Goal: Task Accomplishment & Management: Manage account settings

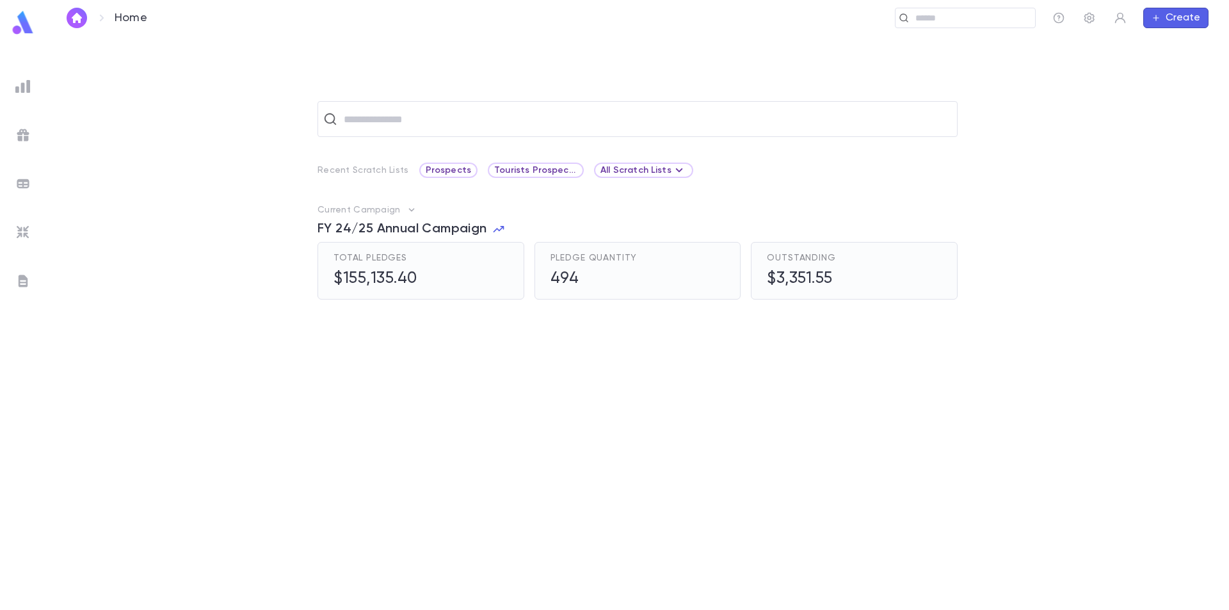
click at [19, 225] on img at bounding box center [22, 232] width 15 height 15
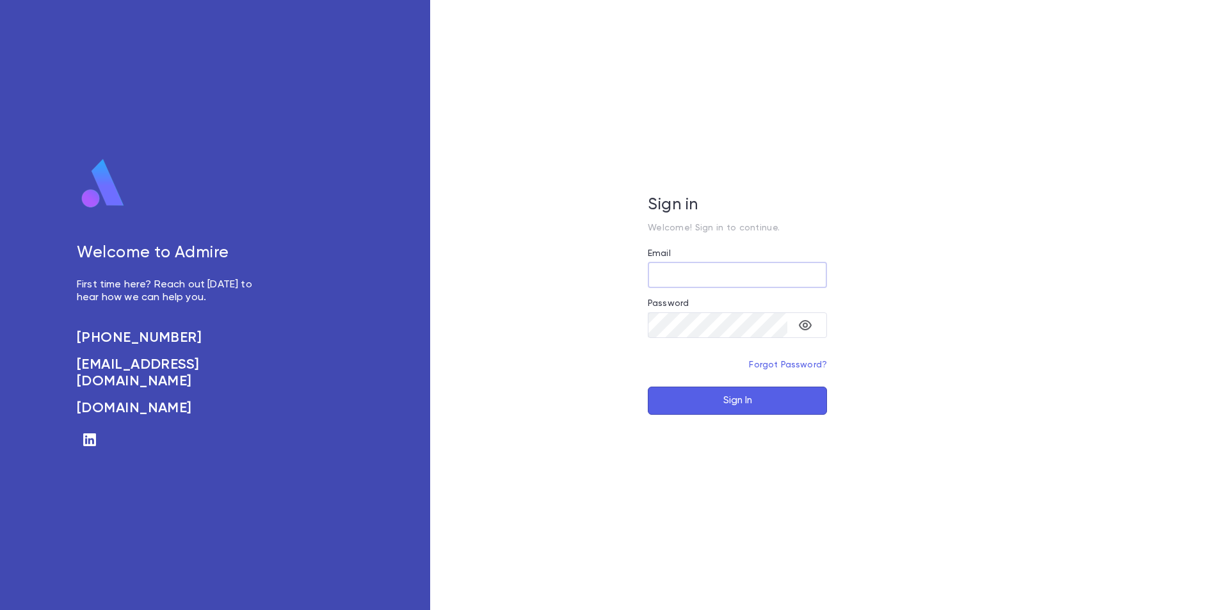
type input "**********"
click at [699, 412] on button "Sign In" at bounding box center [737, 401] width 179 height 28
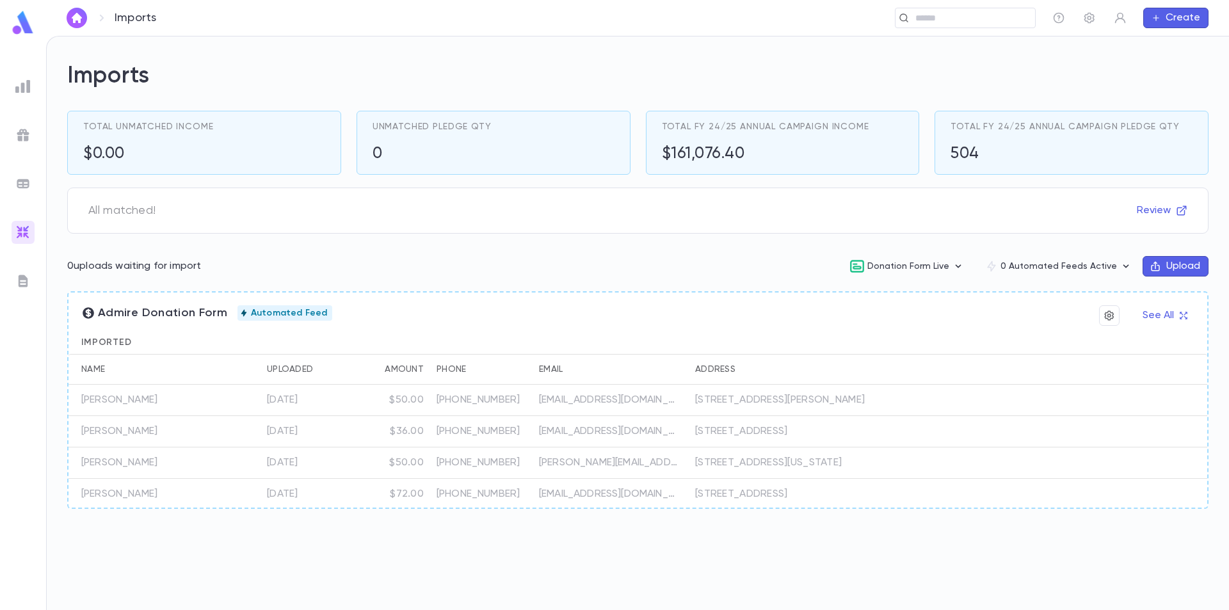
click at [21, 136] on img at bounding box center [22, 134] width 15 height 15
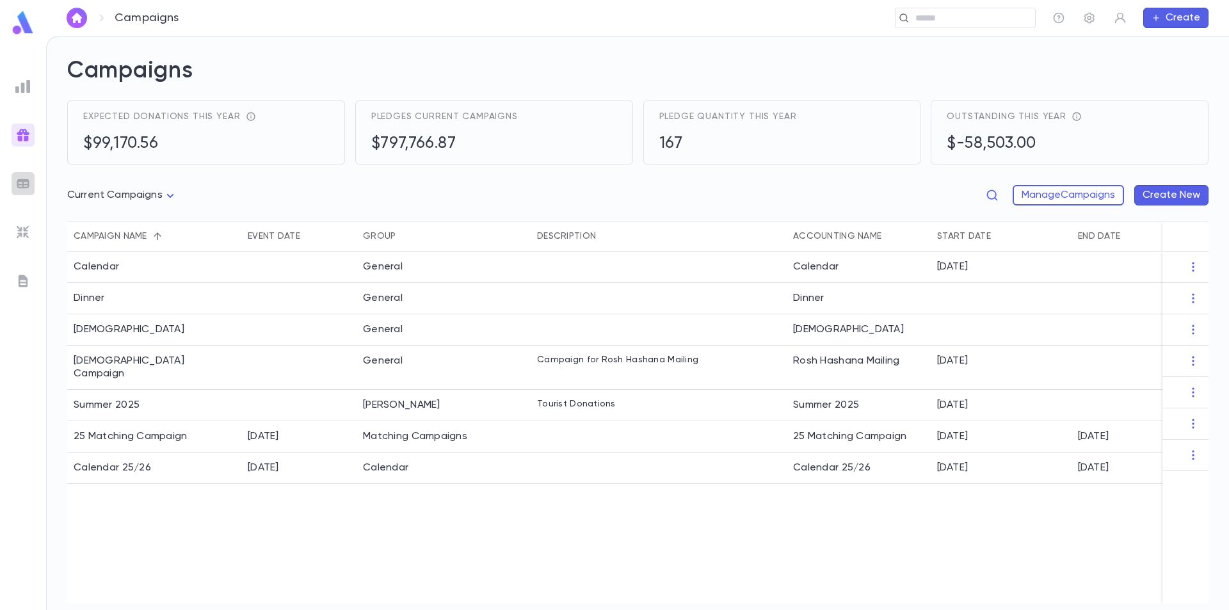
click at [24, 174] on div at bounding box center [23, 183] width 23 height 23
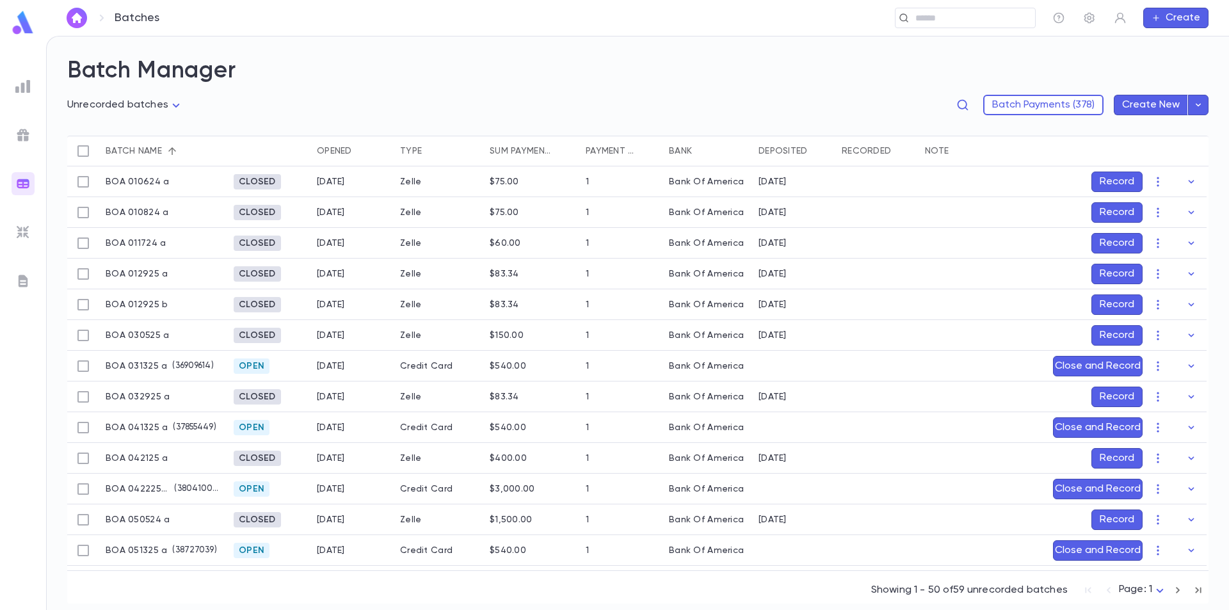
click at [24, 279] on img at bounding box center [22, 280] width 15 height 15
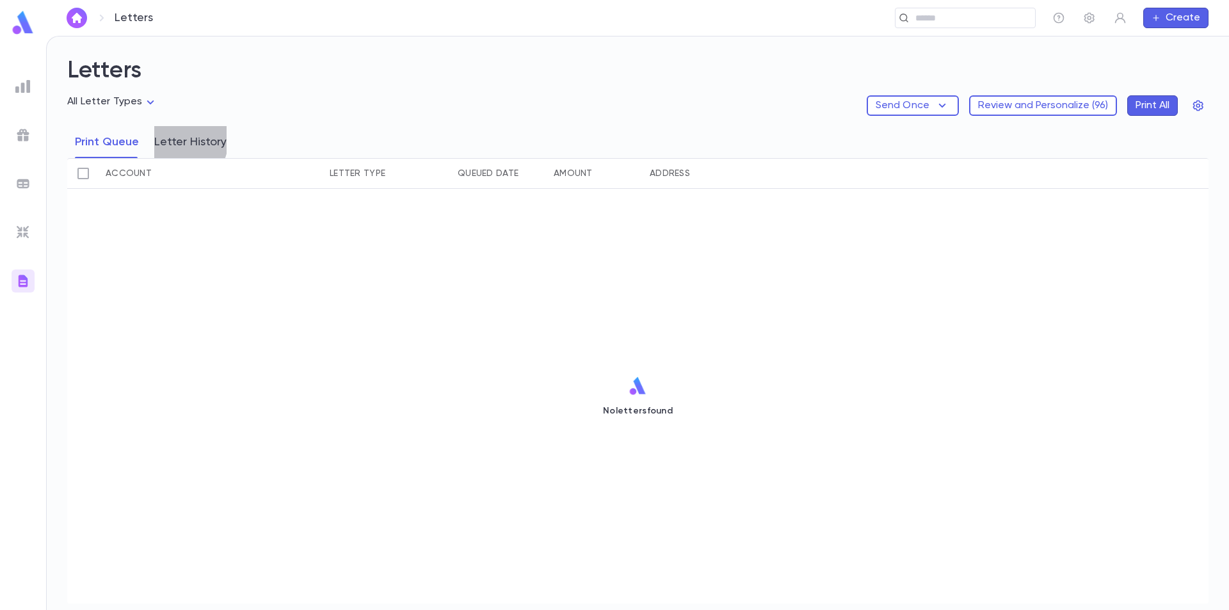
click at [175, 140] on button "Letter History" at bounding box center [190, 142] width 72 height 32
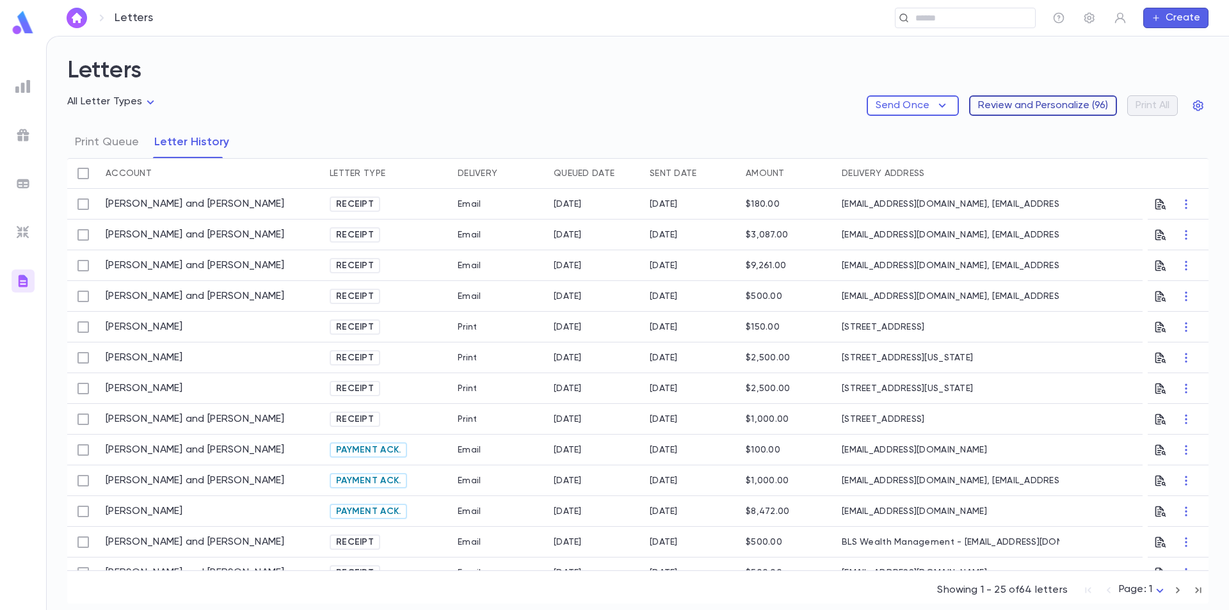
click at [1021, 107] on button "Review and Personalize ( 96 )" at bounding box center [1043, 105] width 148 height 20
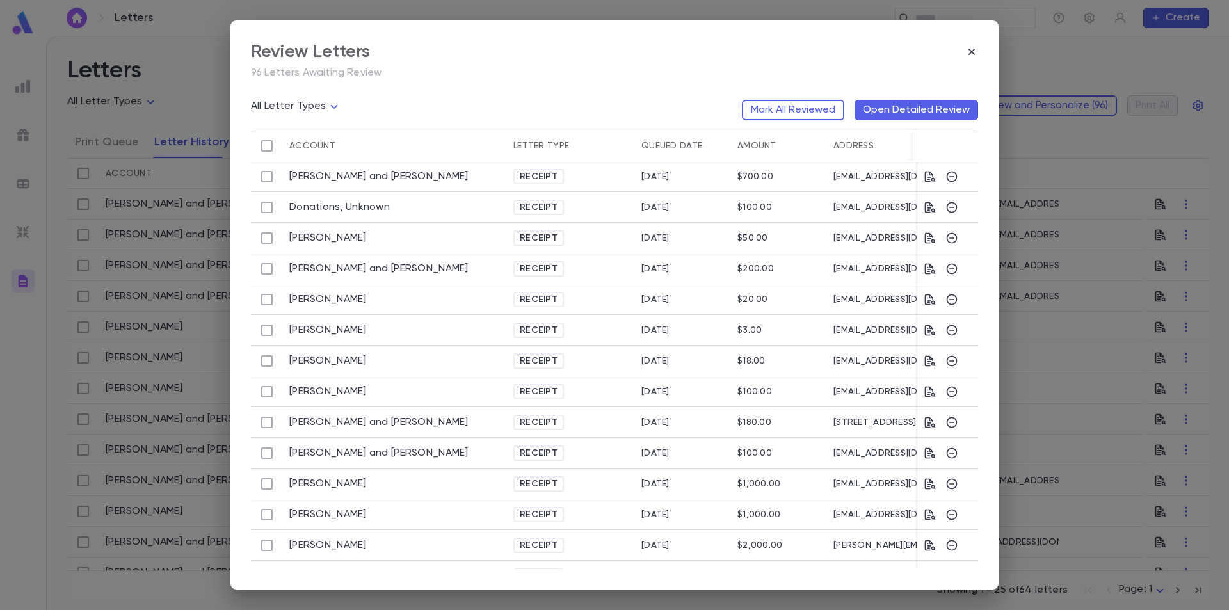
scroll to position [399, 0]
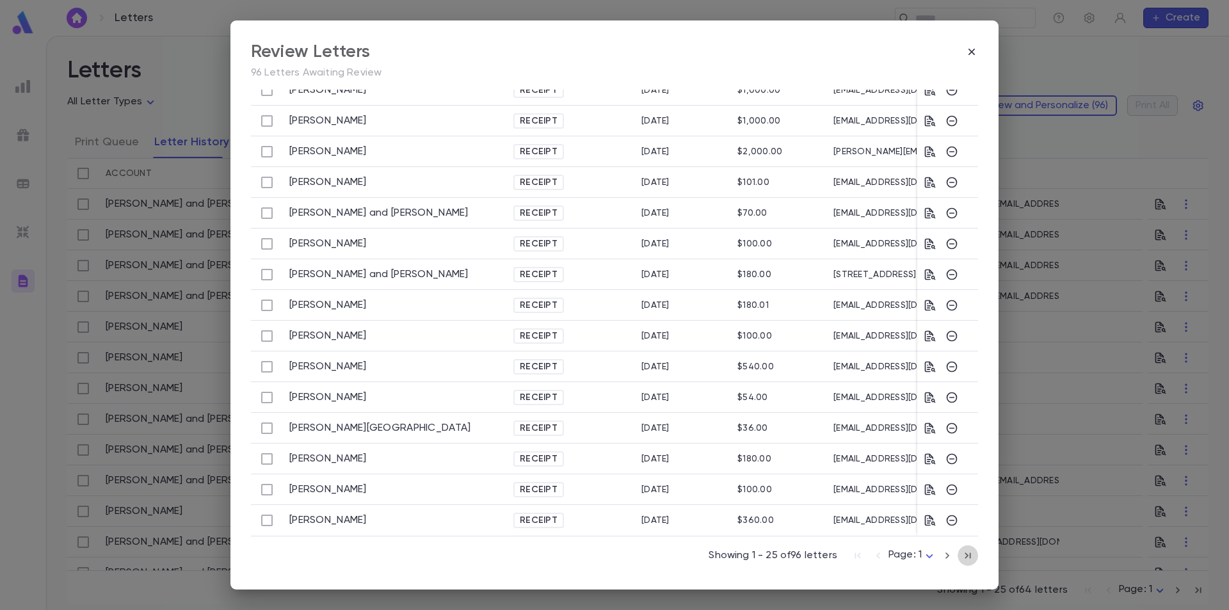
click at [961, 558] on icon "button" at bounding box center [968, 555] width 14 height 15
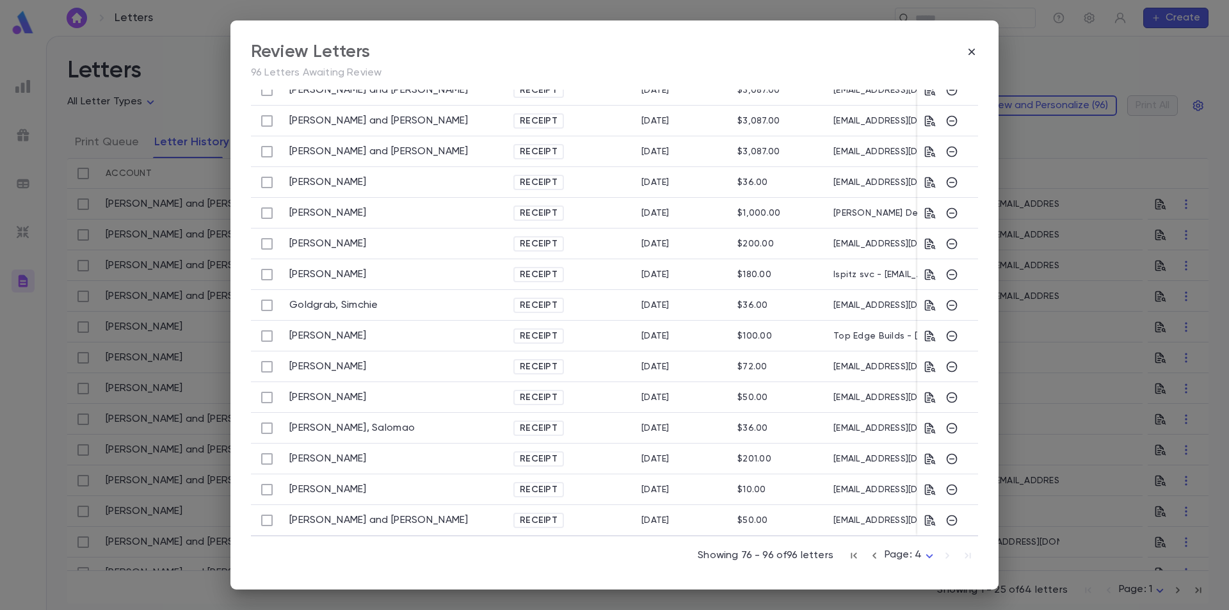
scroll to position [276, 0]
click at [925, 518] on icon "button" at bounding box center [930, 520] width 11 height 11
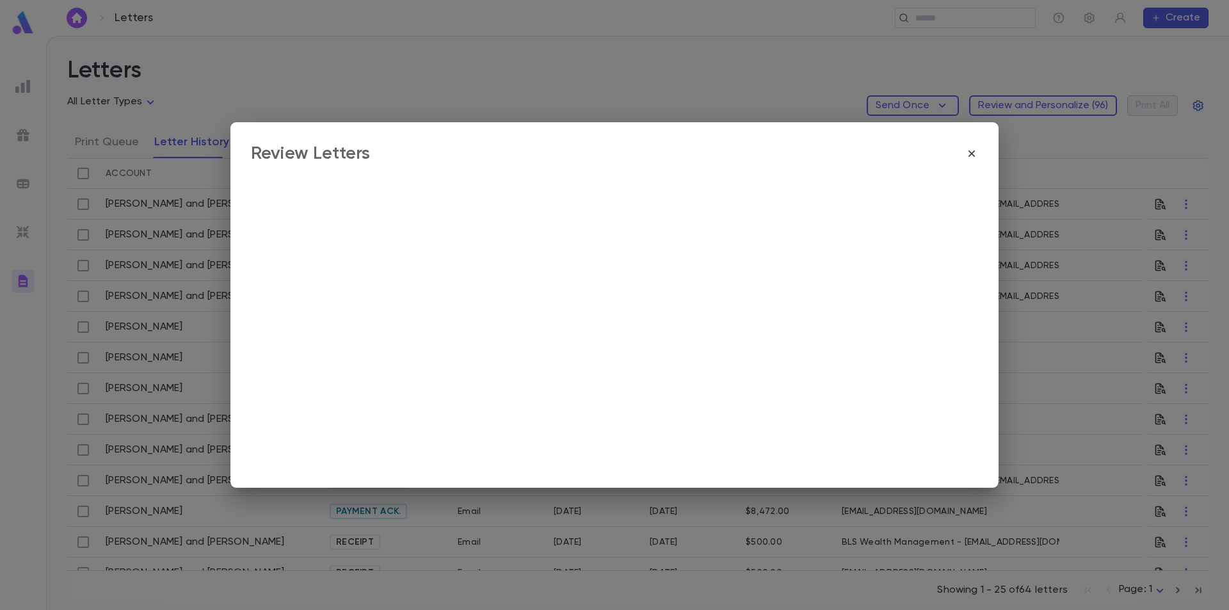
scroll to position [0, 0]
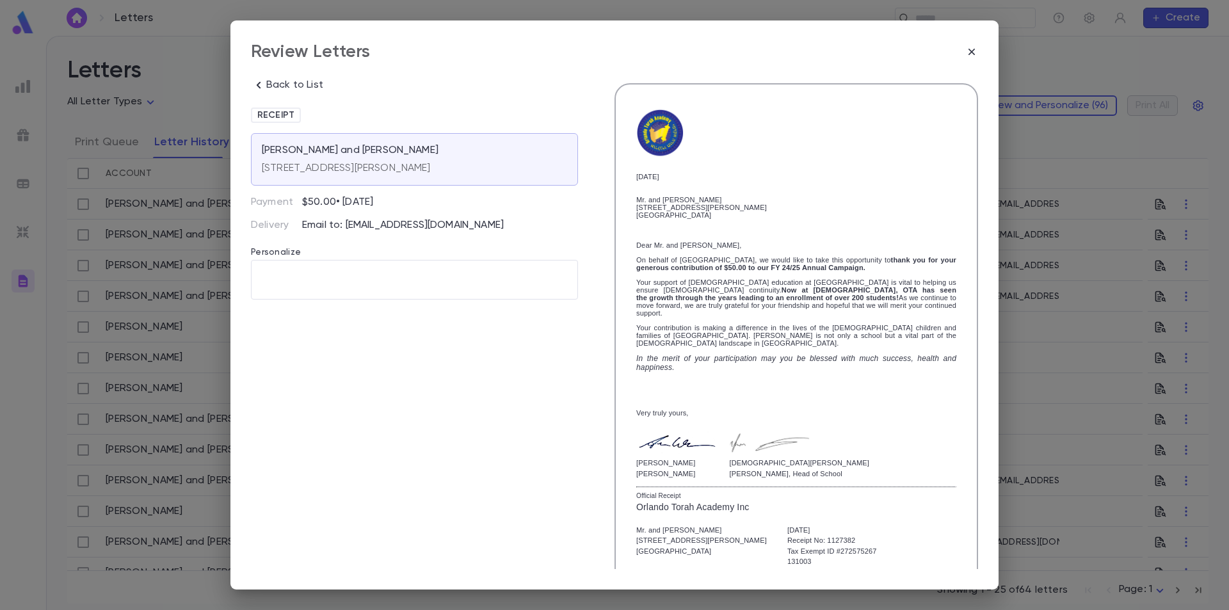
drag, startPoint x: 971, startPoint y: 53, endPoint x: 940, endPoint y: 85, distance: 45.3
click at [952, 74] on div "Review Letters Back to List Receipt Sonnenblick, Yaakov and Reva 2503 Willow Gl…" at bounding box center [615, 304] width 768 height 569
click at [314, 86] on p "Back to List" at bounding box center [294, 85] width 57 height 13
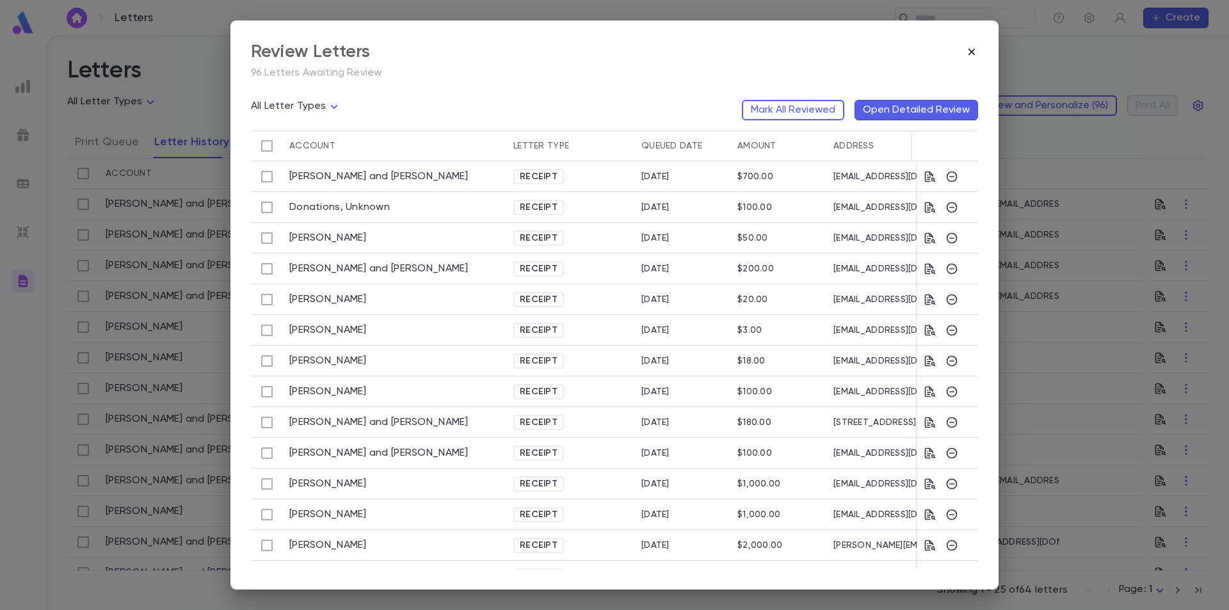
click at [973, 51] on icon "button" at bounding box center [972, 52] width 6 height 6
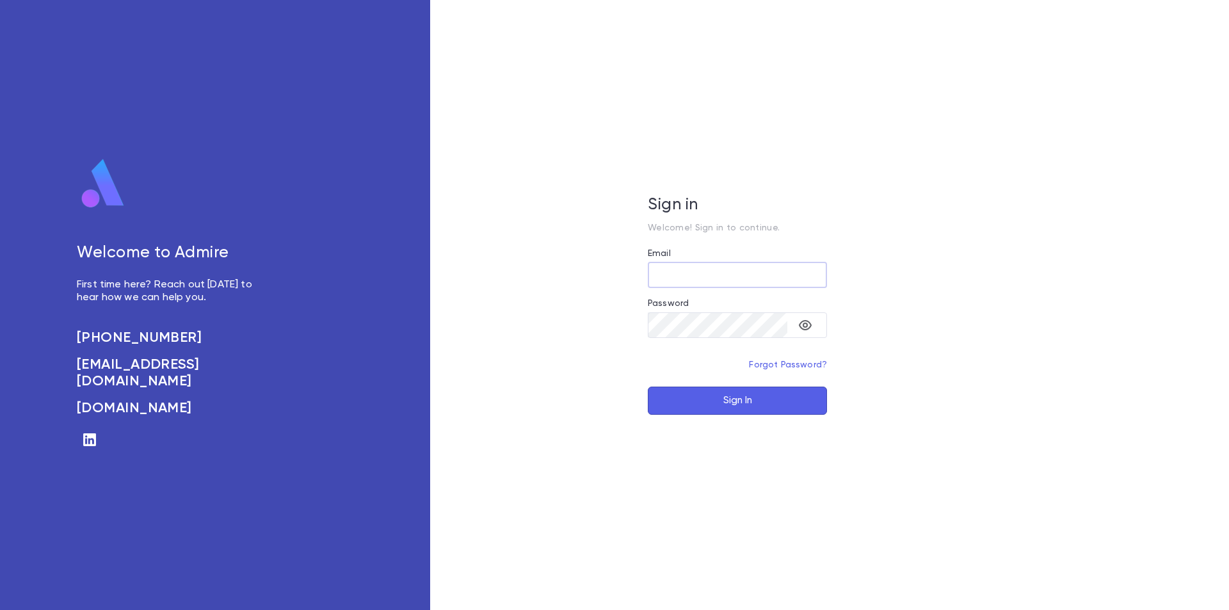
type input "**********"
click at [750, 394] on button "Sign In" at bounding box center [737, 401] width 179 height 28
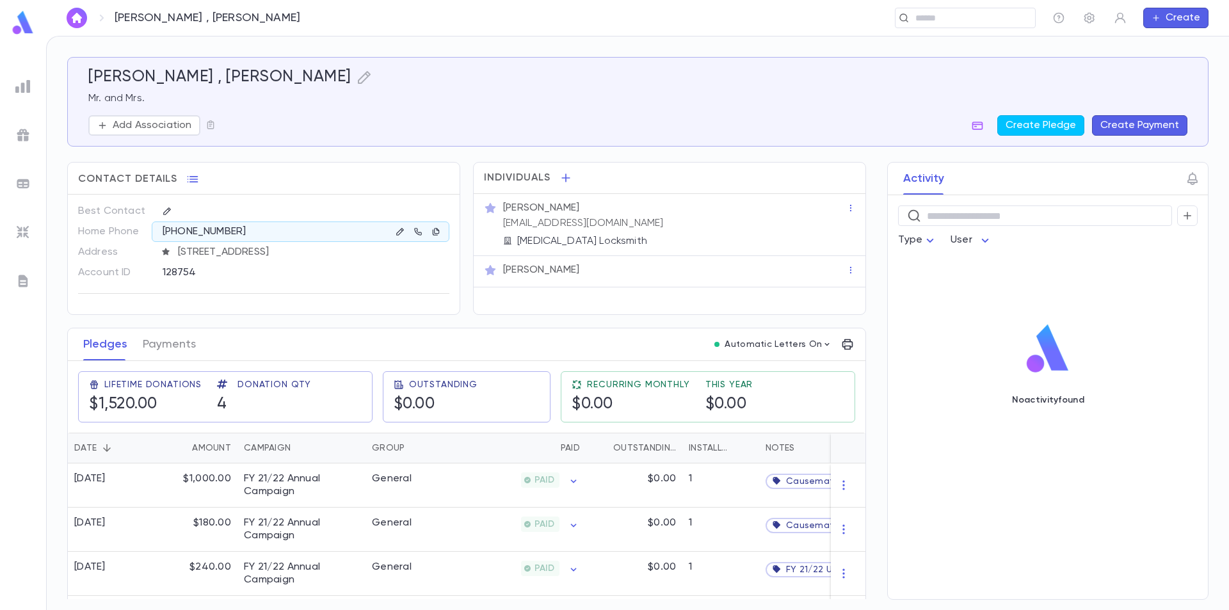
click at [15, 24] on img at bounding box center [23, 22] width 26 height 25
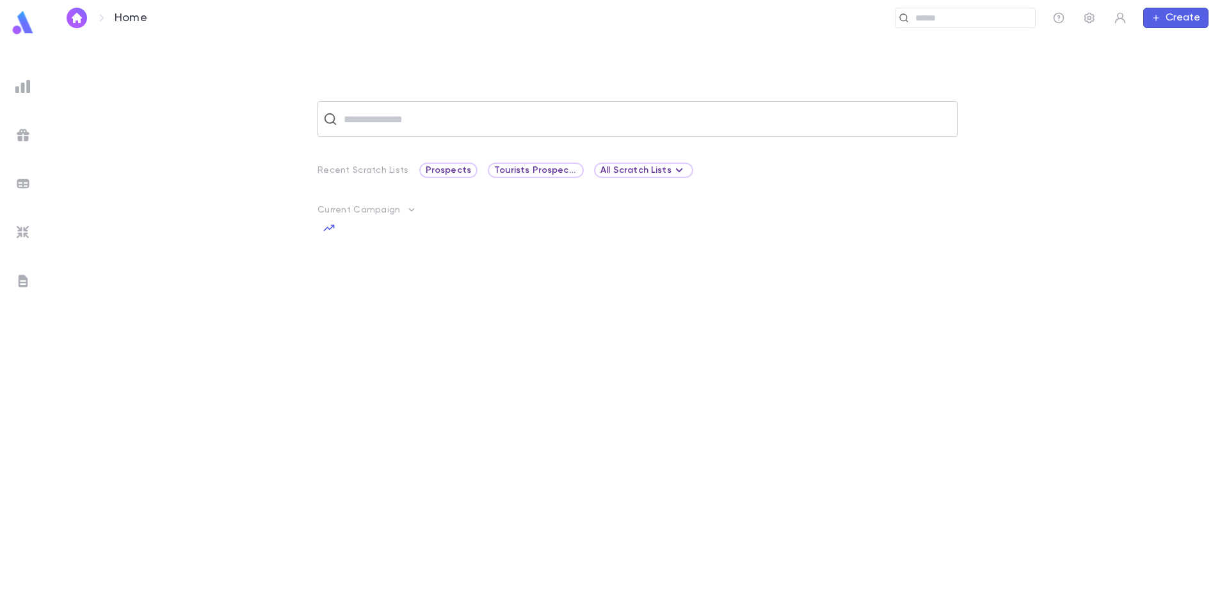
click at [425, 129] on input "text" at bounding box center [646, 119] width 612 height 24
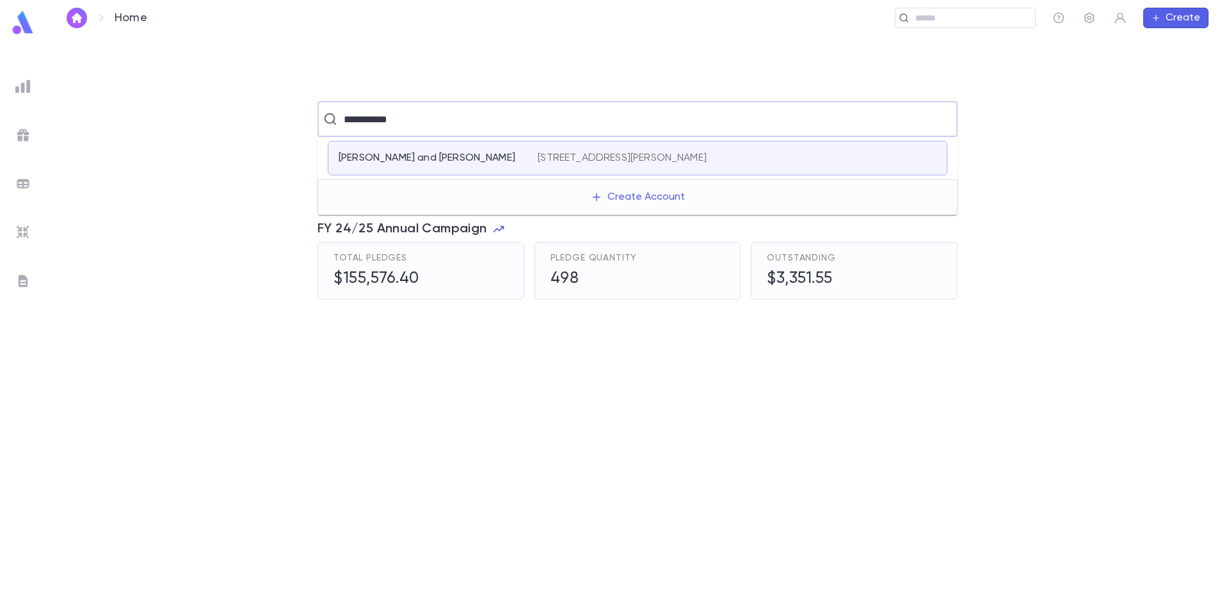
type input "**********"
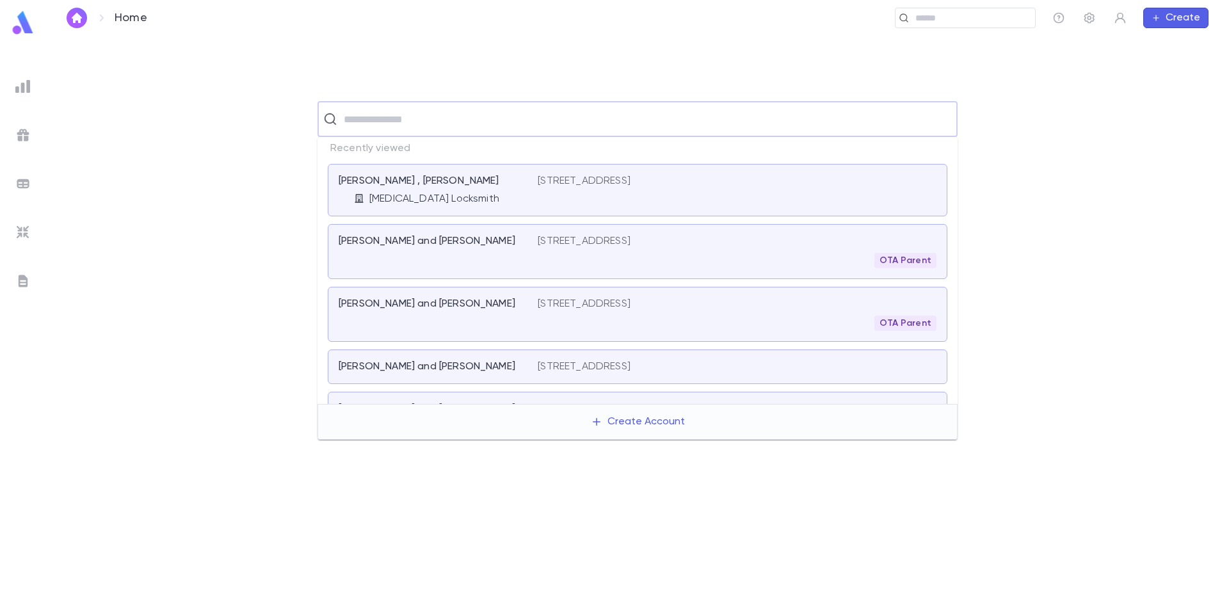
click at [419, 119] on input "text" at bounding box center [646, 119] width 612 height 24
type input "**********"
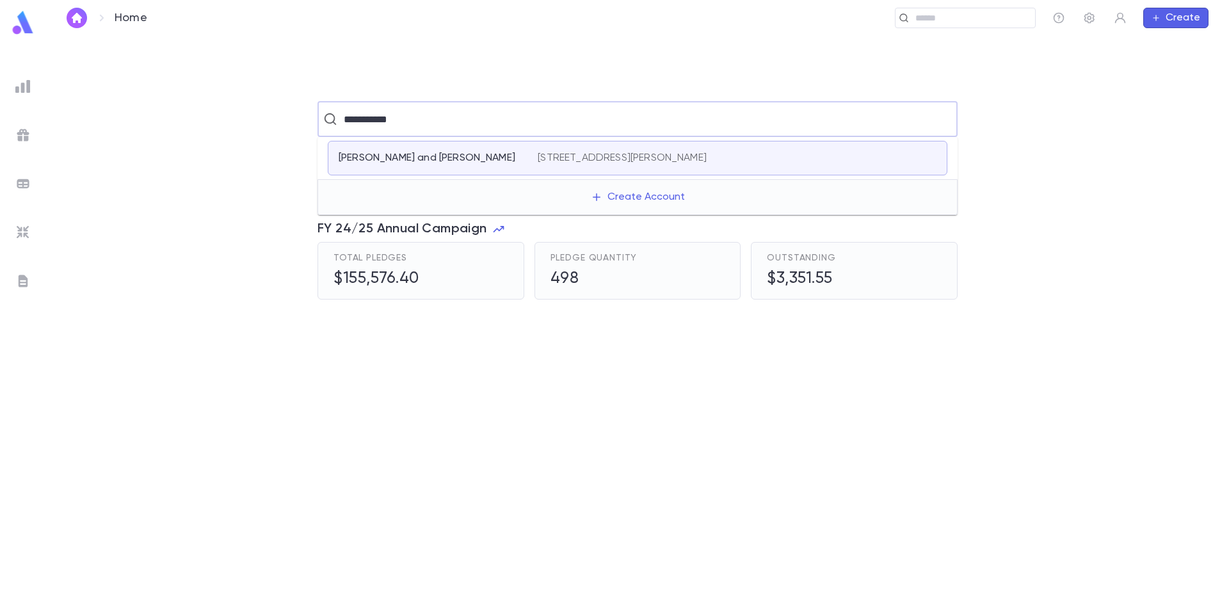
click at [486, 148] on div "Sonnenblick, Yaakov and Reva 2503 Willow Glen Drive, Baltimore MD 21209 United …" at bounding box center [638, 158] width 620 height 35
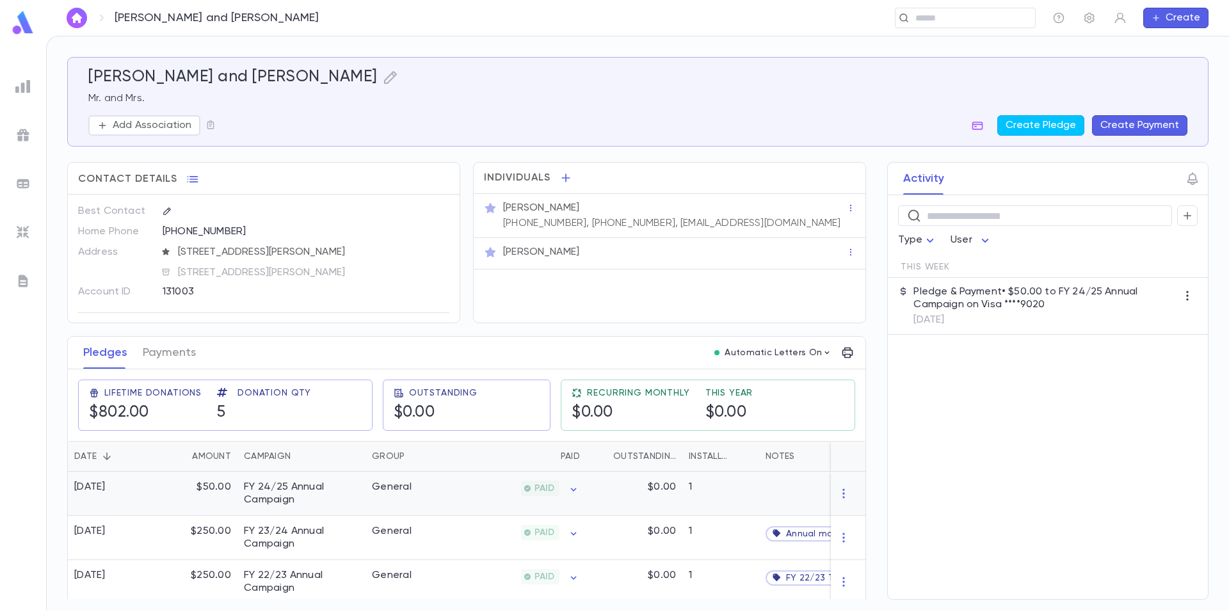
click at [850, 493] on div at bounding box center [848, 494] width 35 height 44
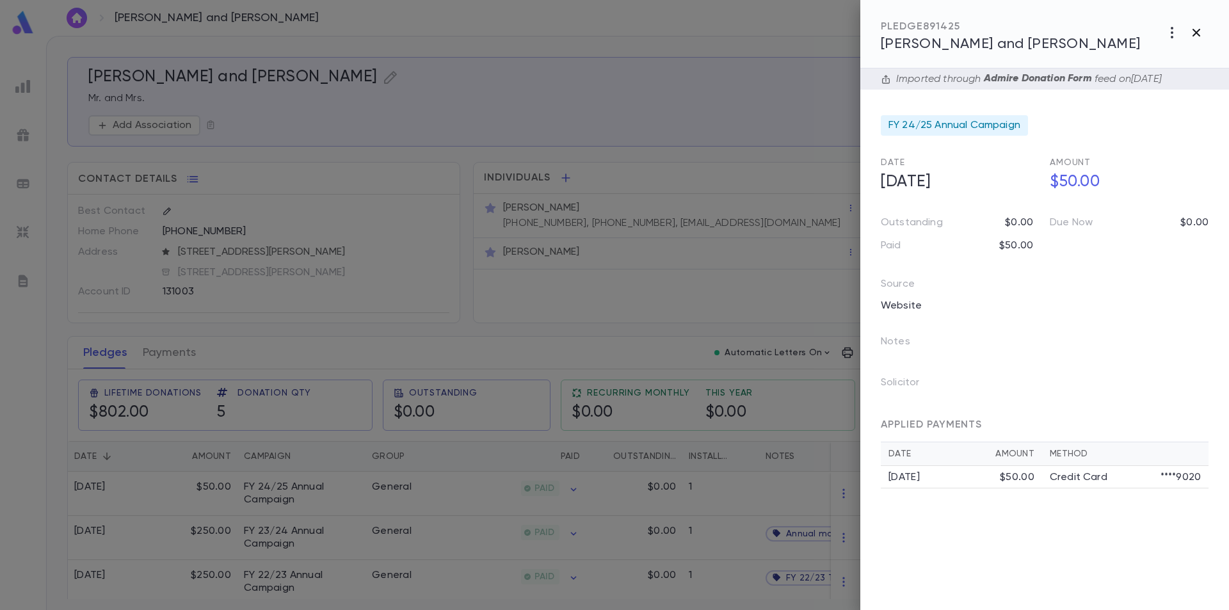
click at [1192, 33] on icon "button" at bounding box center [1196, 32] width 15 height 15
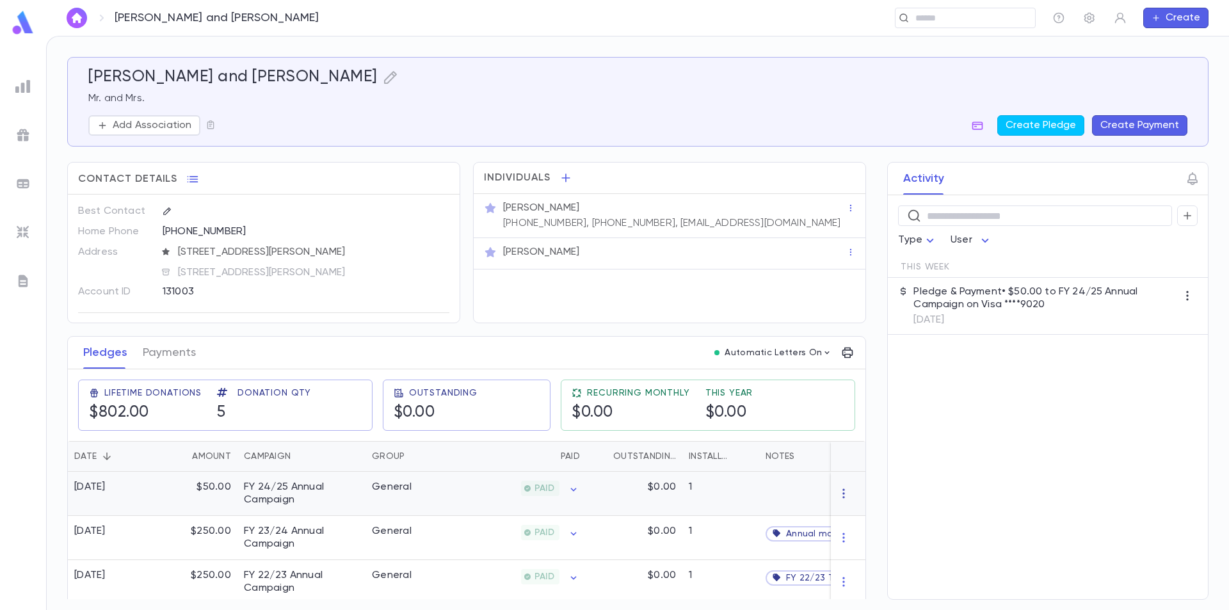
click at [837, 493] on icon "button" at bounding box center [843, 493] width 13 height 13
click at [793, 494] on div at bounding box center [614, 305] width 1229 height 610
click at [448, 494] on div "General" at bounding box center [414, 494] width 96 height 44
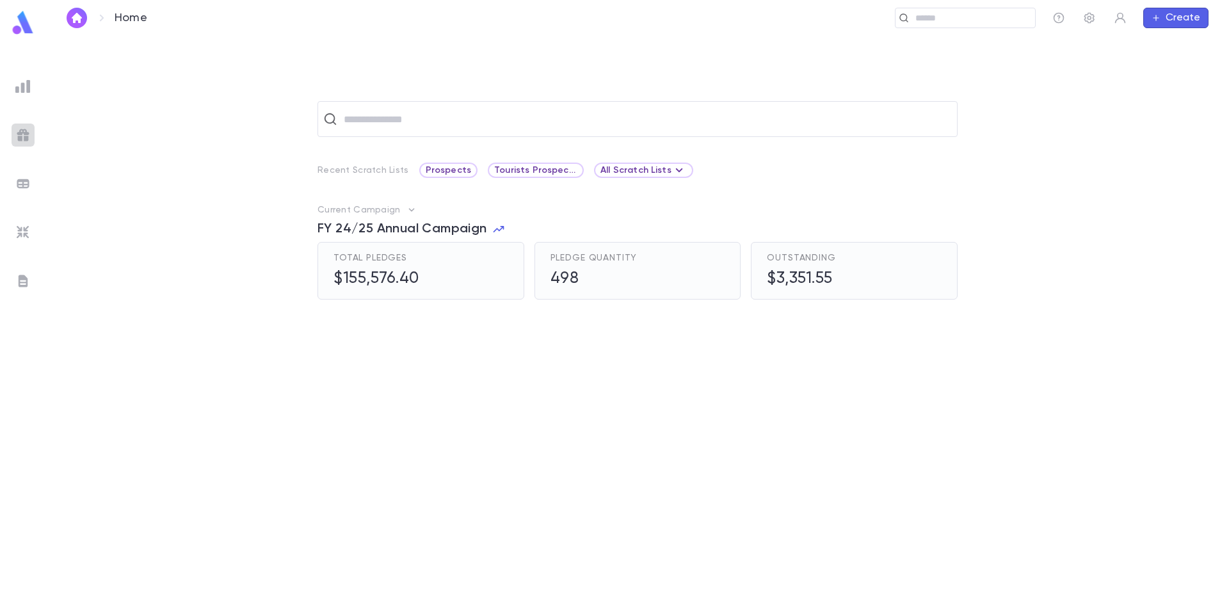
click at [25, 125] on div at bounding box center [23, 135] width 23 height 23
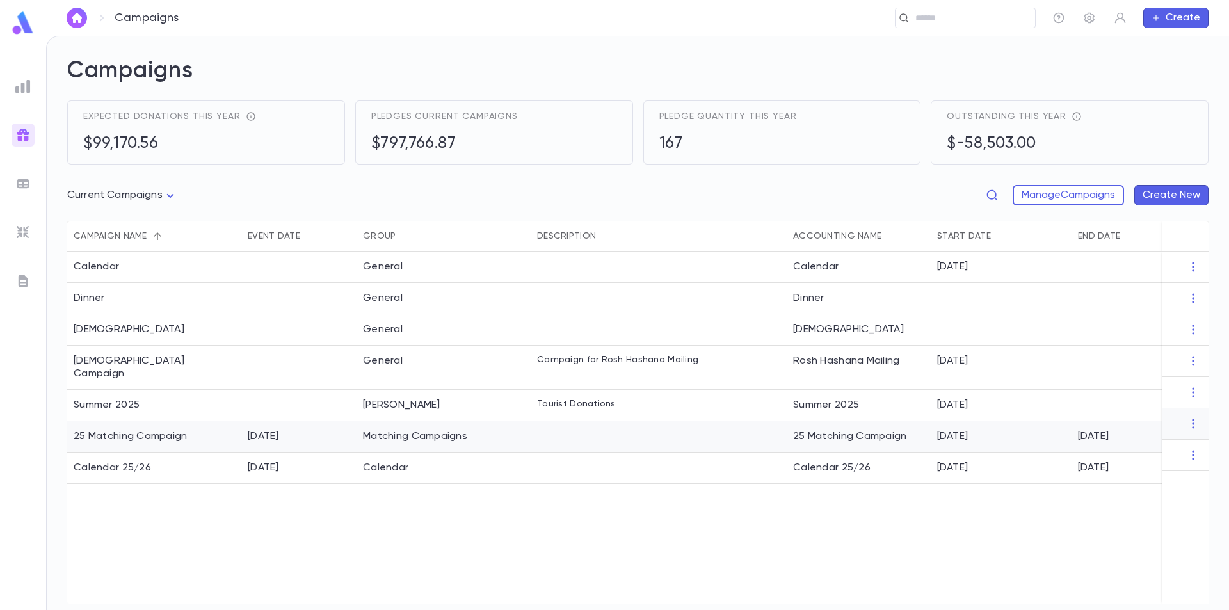
click at [398, 430] on div "Matching Campaigns" at bounding box center [415, 436] width 104 height 13
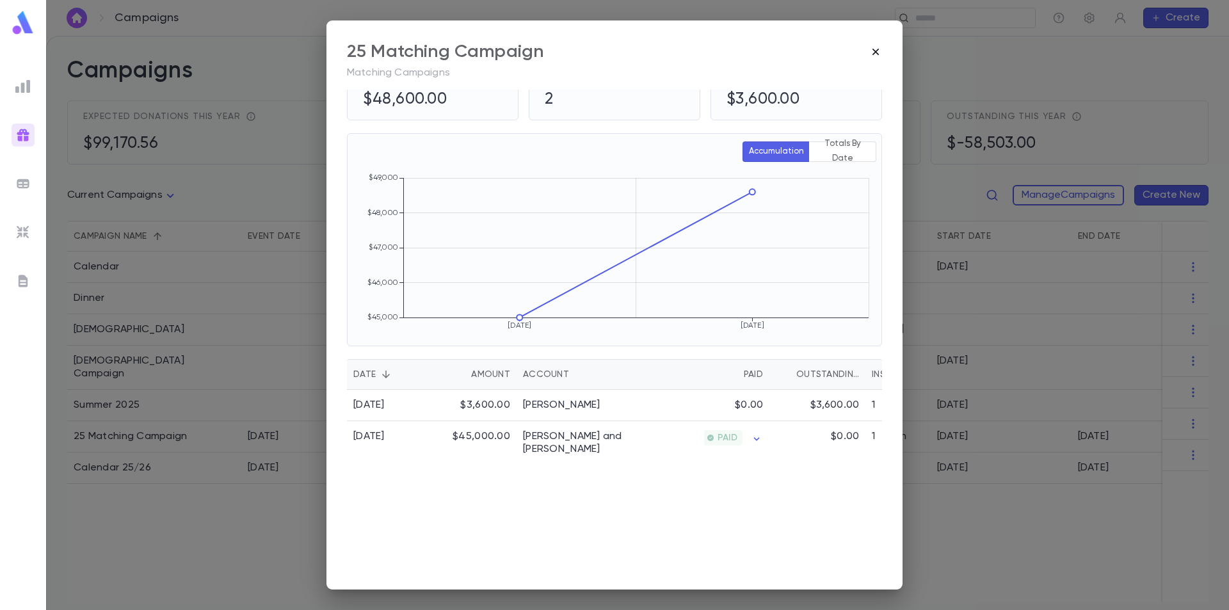
click at [877, 49] on icon "button" at bounding box center [875, 51] width 13 height 13
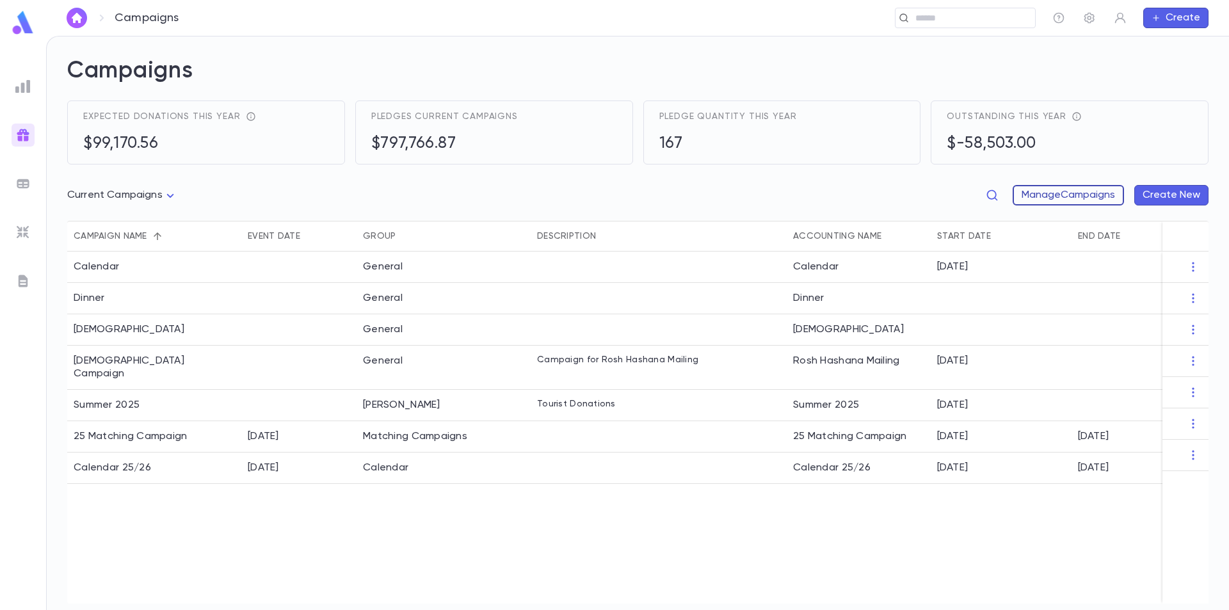
click at [1084, 200] on button "Manage Campaigns" at bounding box center [1068, 195] width 111 height 20
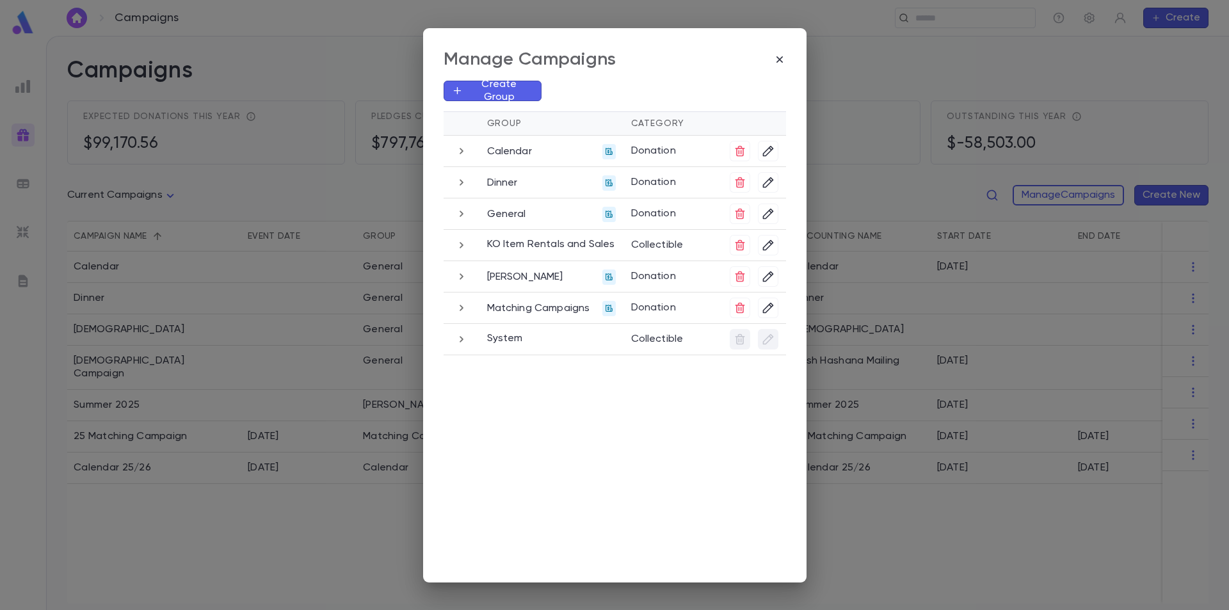
click at [528, 305] on p "Matching Campaigns" at bounding box center [538, 308] width 103 height 13
click at [458, 311] on icon "button" at bounding box center [462, 307] width 14 height 15
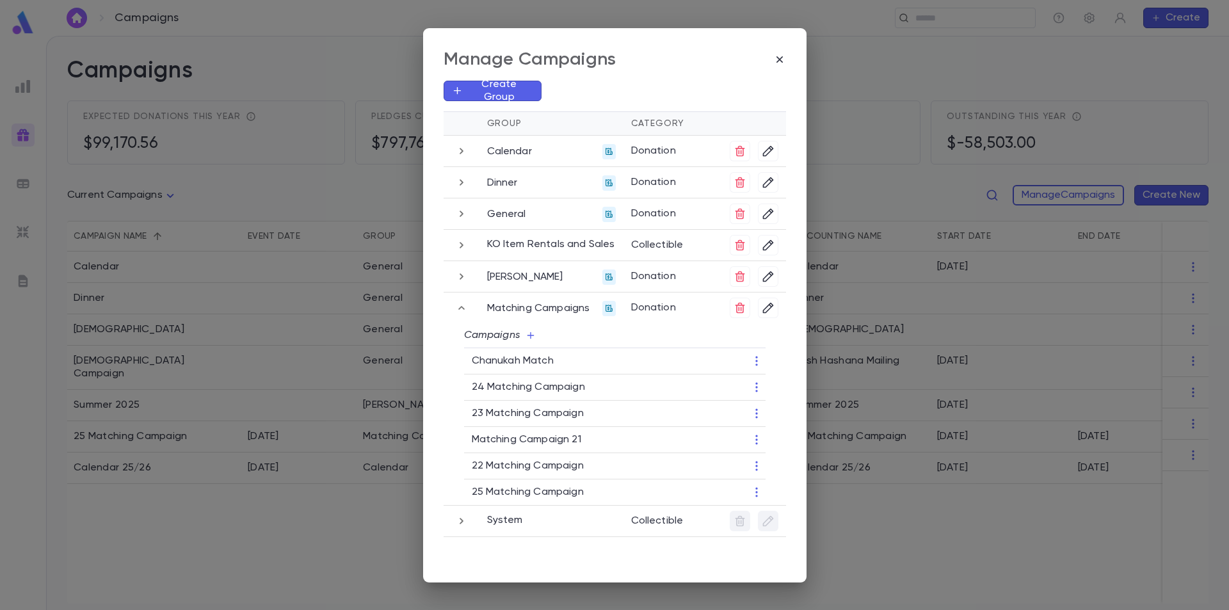
click at [565, 389] on p "24 Matching Campaign" at bounding box center [592, 387] width 241 height 13
click at [591, 388] on p "24 Matching Campaign" at bounding box center [592, 387] width 241 height 13
click at [597, 384] on p "24 Matching Campaign" at bounding box center [592, 387] width 241 height 13
click at [753, 387] on icon "button" at bounding box center [756, 387] width 13 height 13
click at [782, 62] on div at bounding box center [614, 305] width 1229 height 610
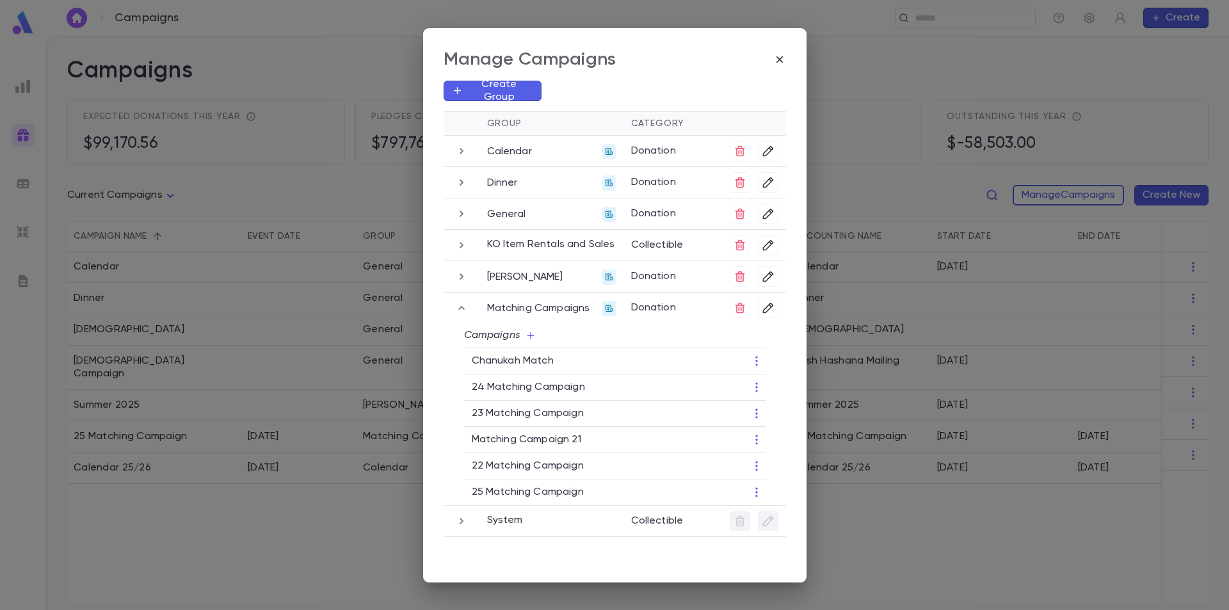
click at [779, 60] on icon "button" at bounding box center [779, 59] width 6 height 6
